Goal: Task Accomplishment & Management: Use online tool/utility

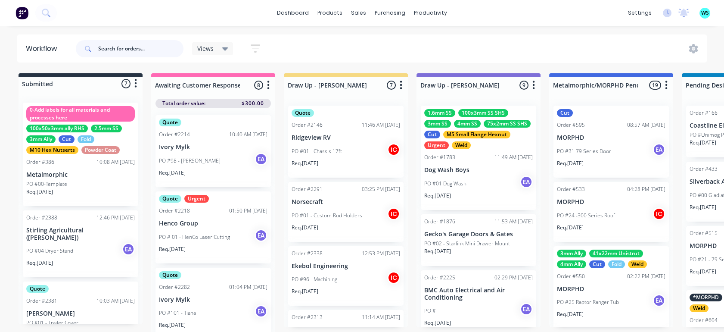
click at [136, 45] on input "text" at bounding box center [140, 48] width 85 height 17
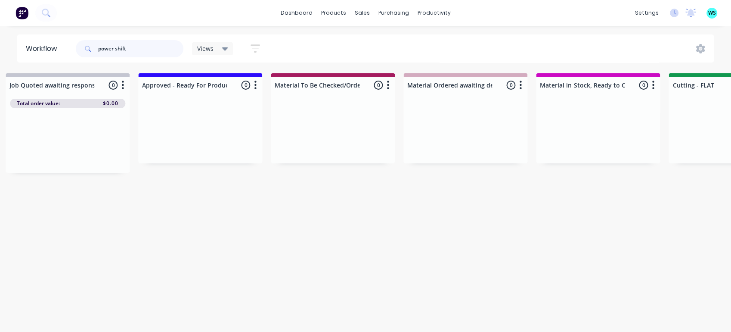
scroll to position [0, 637]
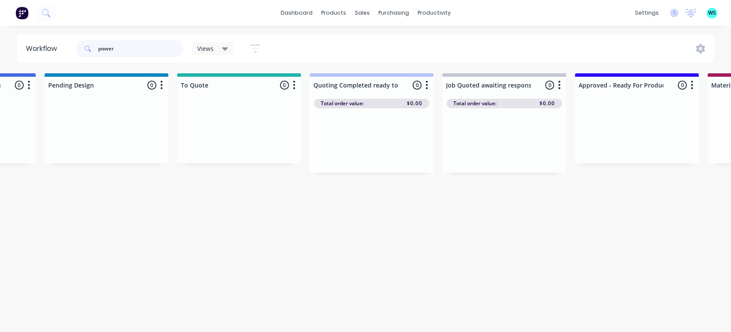
type input "power"
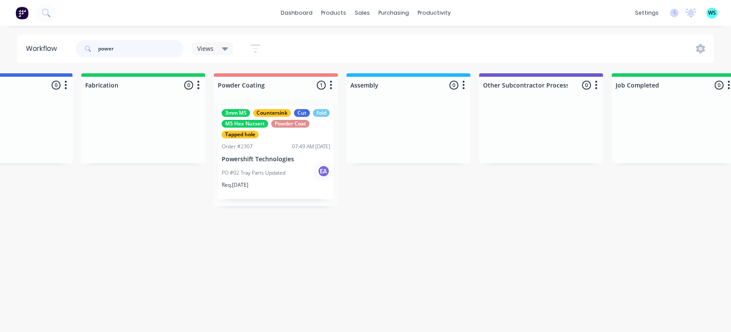
scroll to position [0, 2334]
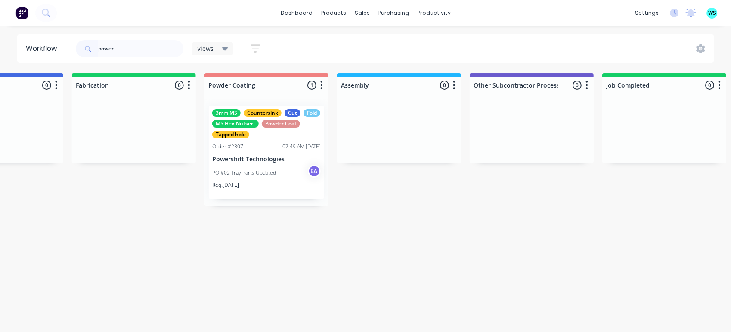
click at [244, 154] on div "3mm MS Countersink Cut Fold M5 Hex Nutsert Powder Coat Tapped hole Order #2307 …" at bounding box center [266, 151] width 115 height 93
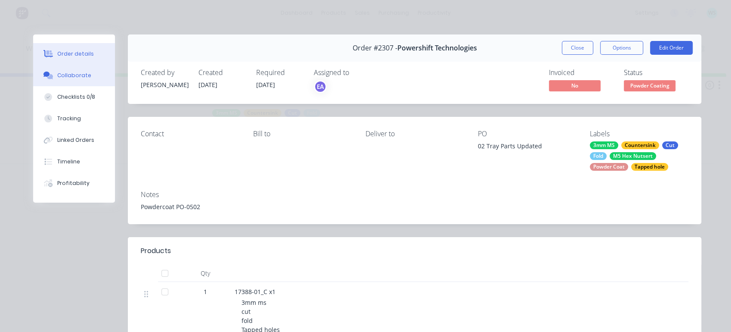
click at [81, 76] on div "Collaborate" at bounding box center [74, 75] width 34 height 8
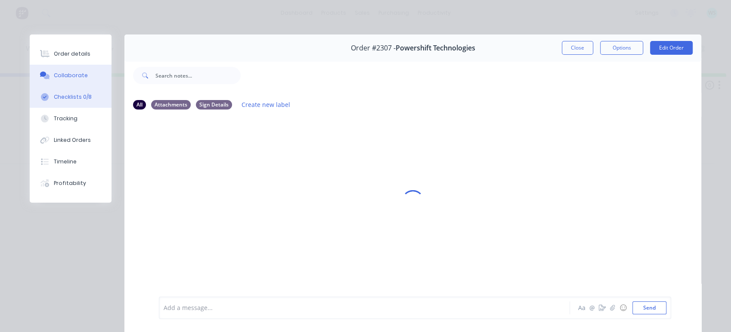
click at [71, 95] on div "Checklists 0/8" at bounding box center [73, 97] width 38 height 8
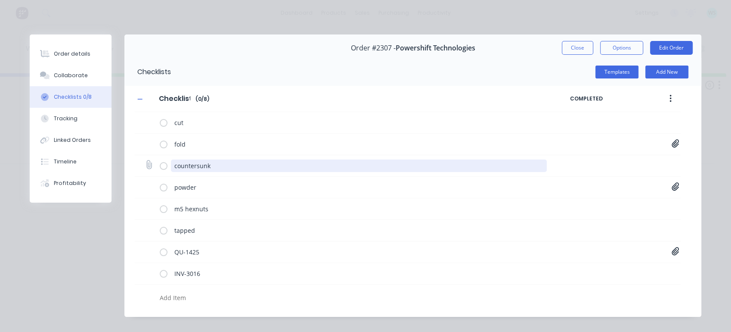
type textarea "x"
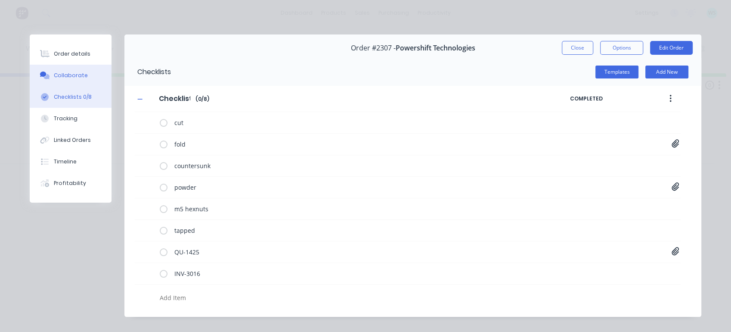
click at [87, 76] on button "Collaborate" at bounding box center [71, 76] width 82 height 22
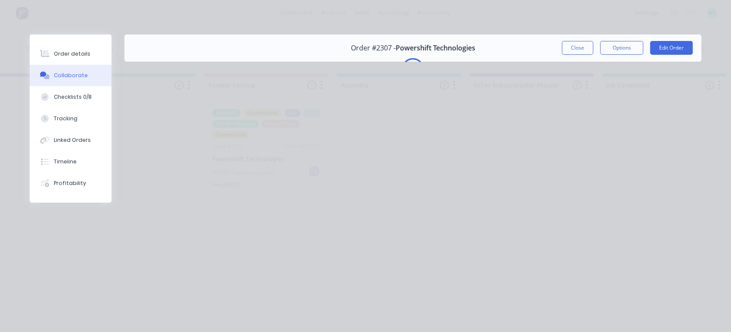
click at [647, 241] on div "Order details Collaborate Checklists 0/8 Tracking Linked Orders Timeline Profit…" at bounding box center [365, 166] width 731 height 332
click at [675, 186] on div "Order details Collaborate Checklists 0/8 Tracking Linked Orders Timeline Profit…" at bounding box center [365, 166] width 731 height 332
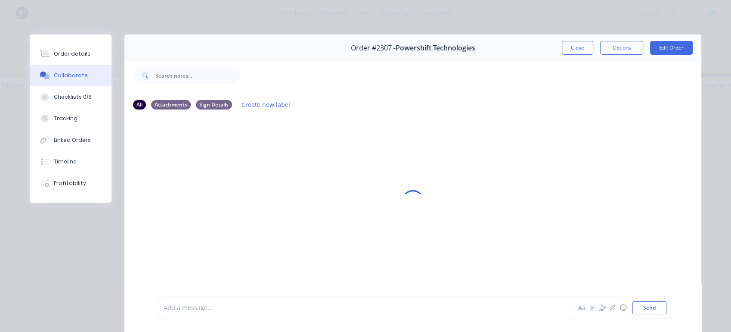
scroll to position [0, 2094]
click at [244, 172] on div at bounding box center [412, 200] width 577 height 285
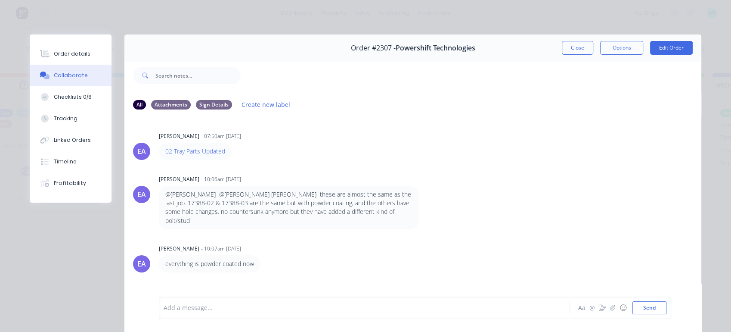
click at [459, 214] on div "EA [PERSON_NAME] - 10:06am [DATE] @[PERSON_NAME] @[PERSON_NAME] [PERSON_NAME] t…" at bounding box center [412, 201] width 577 height 56
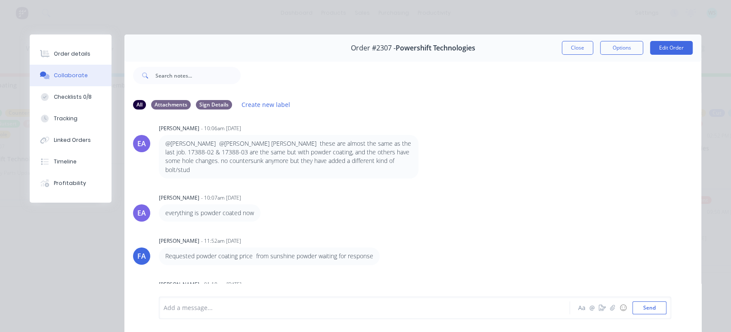
scroll to position [0, 0]
